Goal: Task Accomplishment & Management: Manage account settings

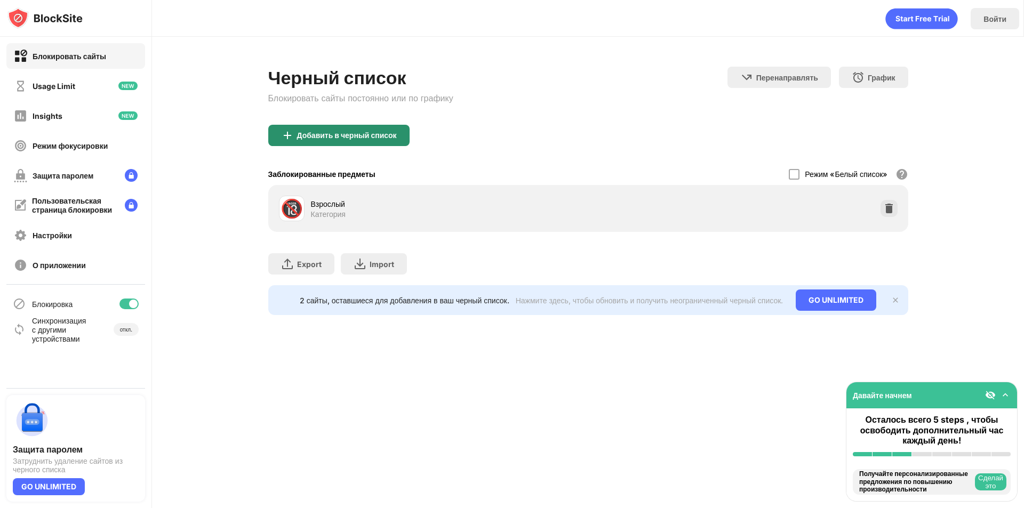
click at [350, 140] on div "Добавить в черный список" at bounding box center [338, 135] width 141 height 21
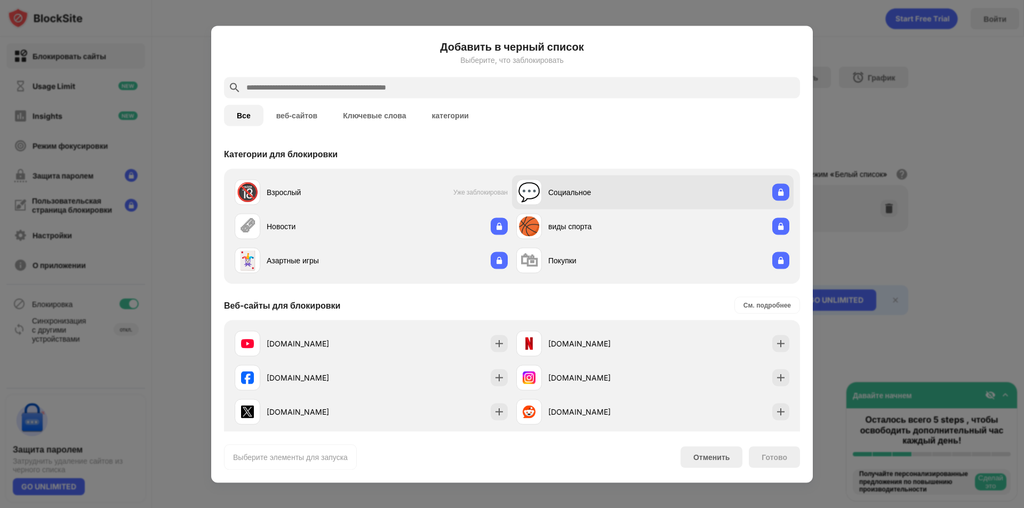
click at [655, 194] on div "💬 Социальное" at bounding box center [653, 192] width 282 height 34
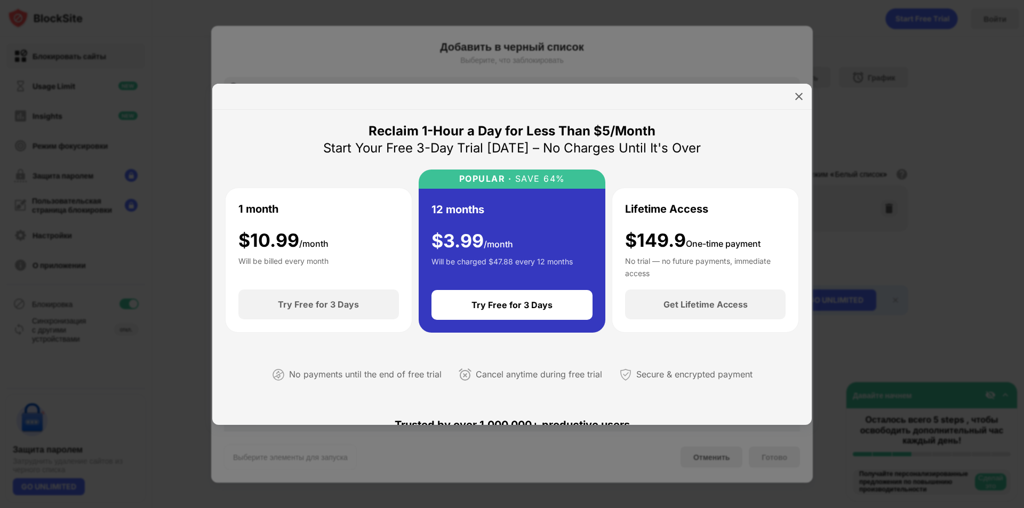
click at [405, 63] on div at bounding box center [512, 254] width 1024 height 508
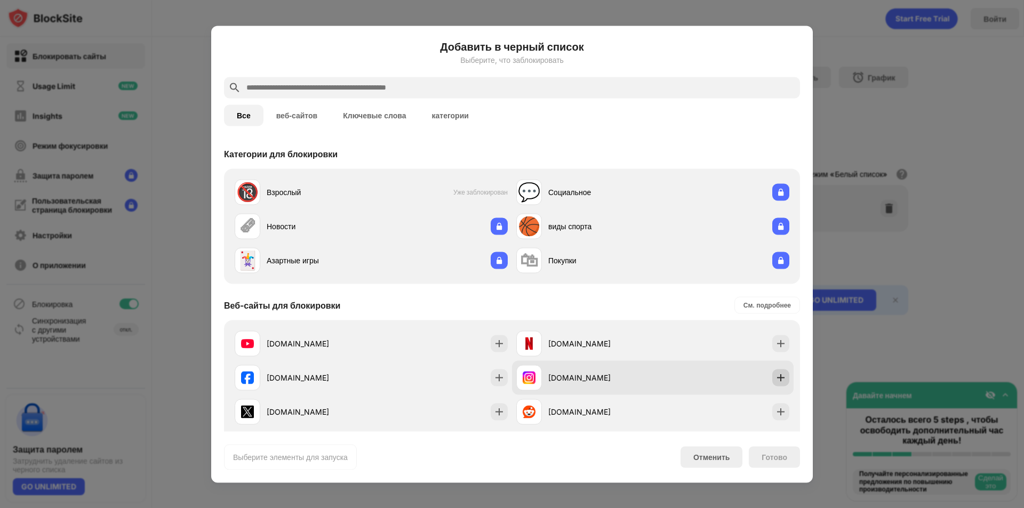
click at [775, 377] on img at bounding box center [780, 377] width 11 height 11
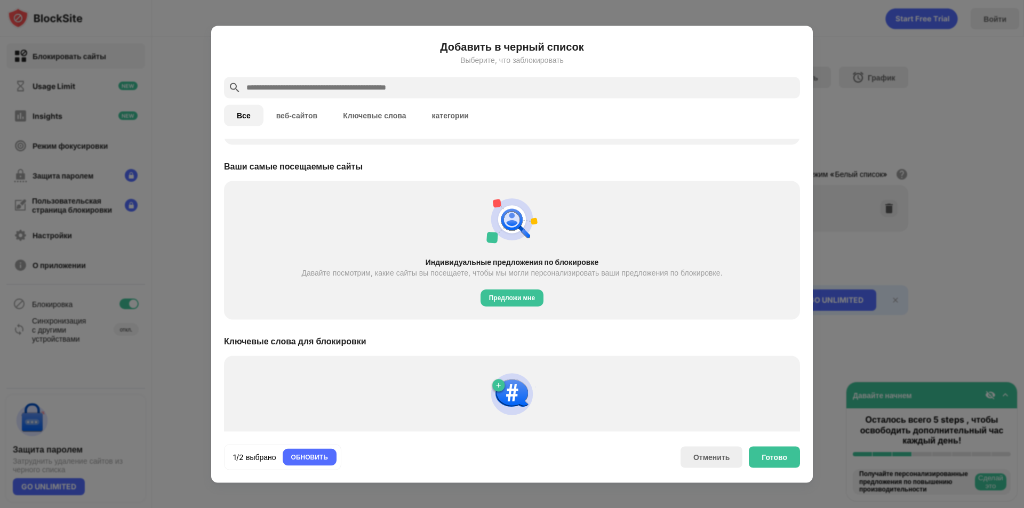
scroll to position [392, 0]
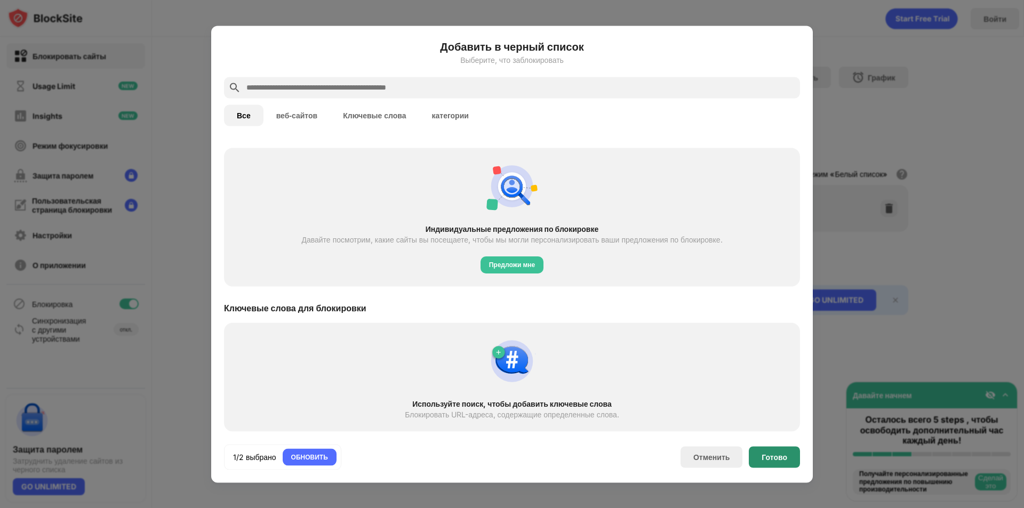
click at [761, 460] on div "Готово" at bounding box center [774, 456] width 51 height 21
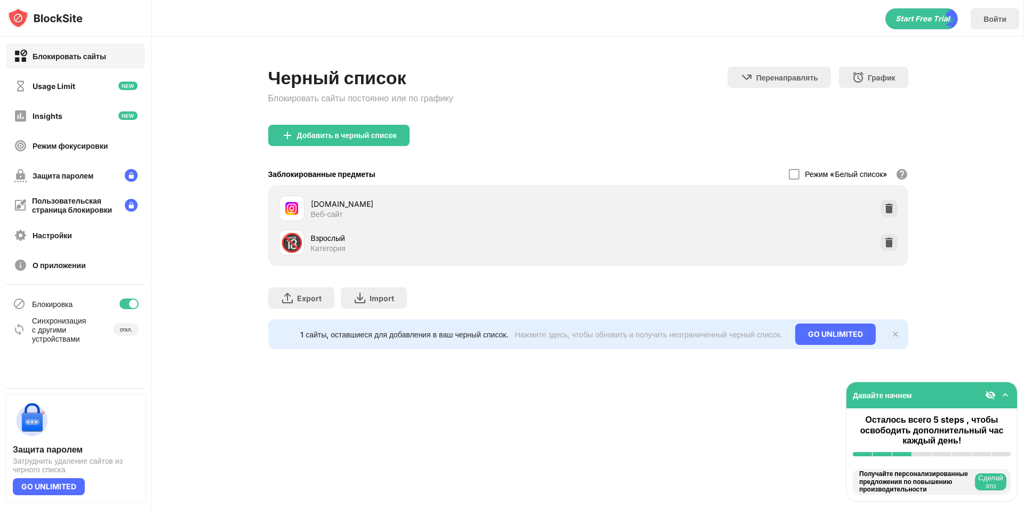
click at [898, 333] on img at bounding box center [895, 334] width 9 height 9
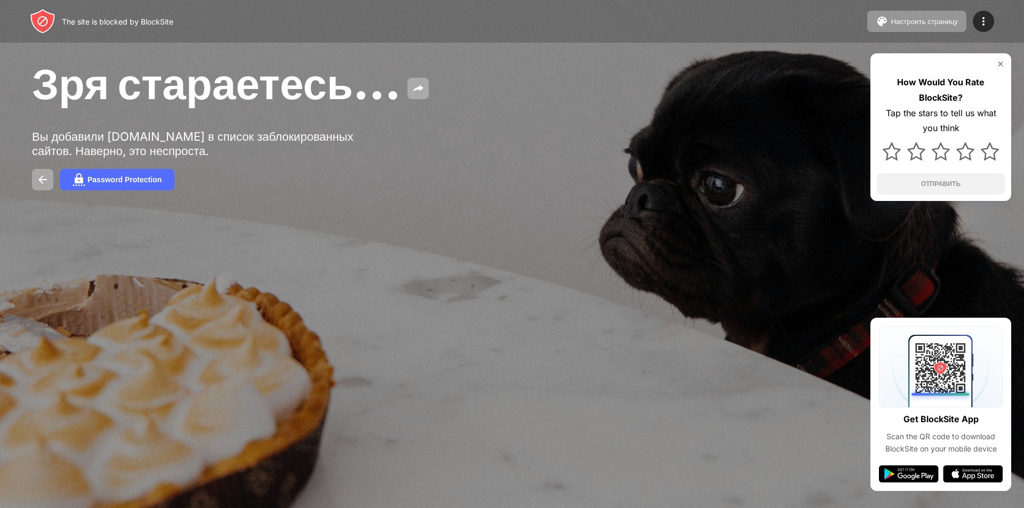
drag, startPoint x: 571, startPoint y: 136, endPoint x: 534, endPoint y: 147, distance: 38.0
click at [534, 147] on div "Зря стараетесь… Вы добавили instagram.com в список заблокированных сайтов. Наве…" at bounding box center [512, 124] width 1024 height 248
click at [999, 61] on img at bounding box center [1000, 64] width 9 height 9
